Goal: Check status

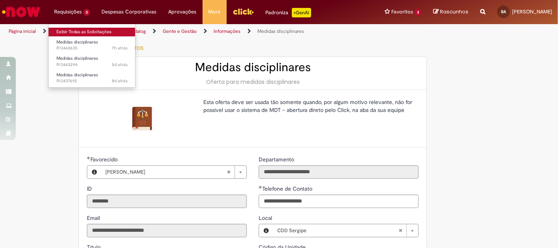
click at [73, 30] on link "Exibir Todas as Solicitações" at bounding box center [92, 32] width 87 height 9
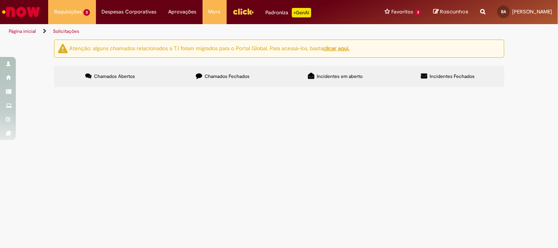
click at [0, 0] on span "Bom dia! Denúncia relativa a "Fraude - Manipulação Inventário", envolvendo [PER…" at bounding box center [0, 0] width 0 height 0
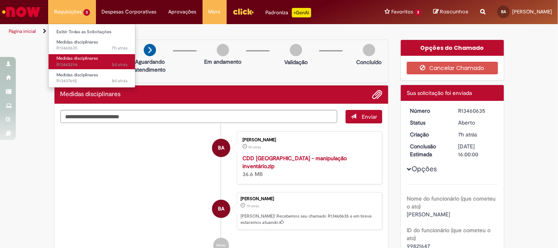
click at [89, 63] on span "5d atrás 5 dias atrás R13443294" at bounding box center [91, 65] width 71 height 6
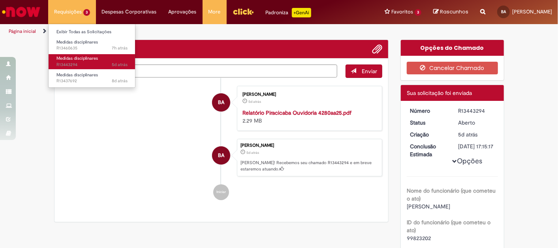
click at [89, 63] on span "5d atrás 5 dias atrás R13443294" at bounding box center [91, 65] width 71 height 6
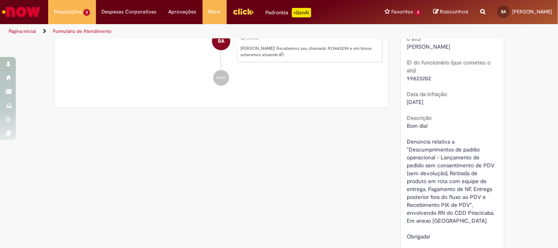
scroll to position [163, 0]
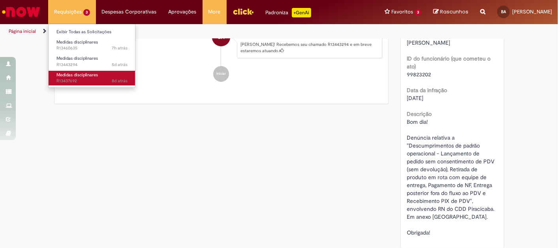
click at [93, 73] on span "Medidas disciplinares" at bounding box center [76, 75] width 41 height 6
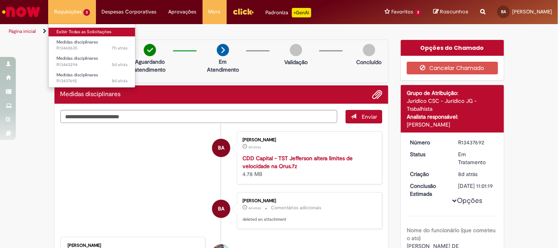
click at [89, 29] on link "Exibir Todas as Solicitações" at bounding box center [92, 32] width 87 height 9
